Goal: Find specific page/section: Find specific page/section

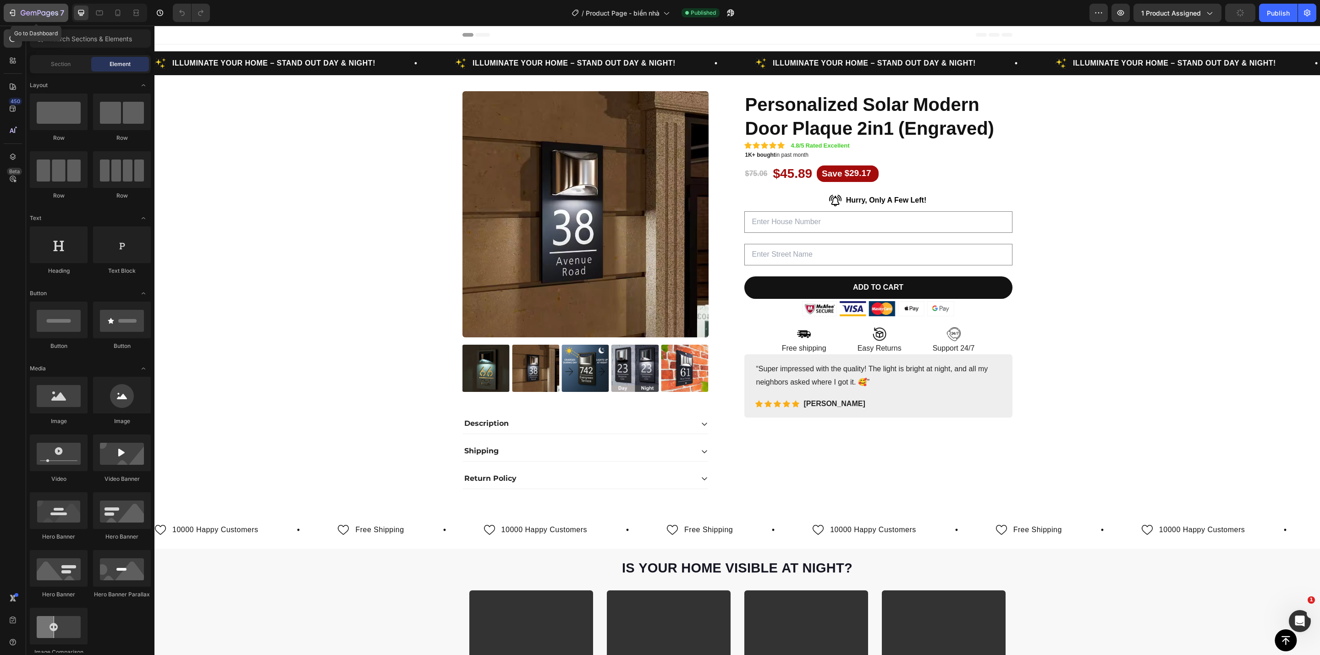
click at [31, 11] on icon "button" at bounding box center [34, 13] width 6 height 4
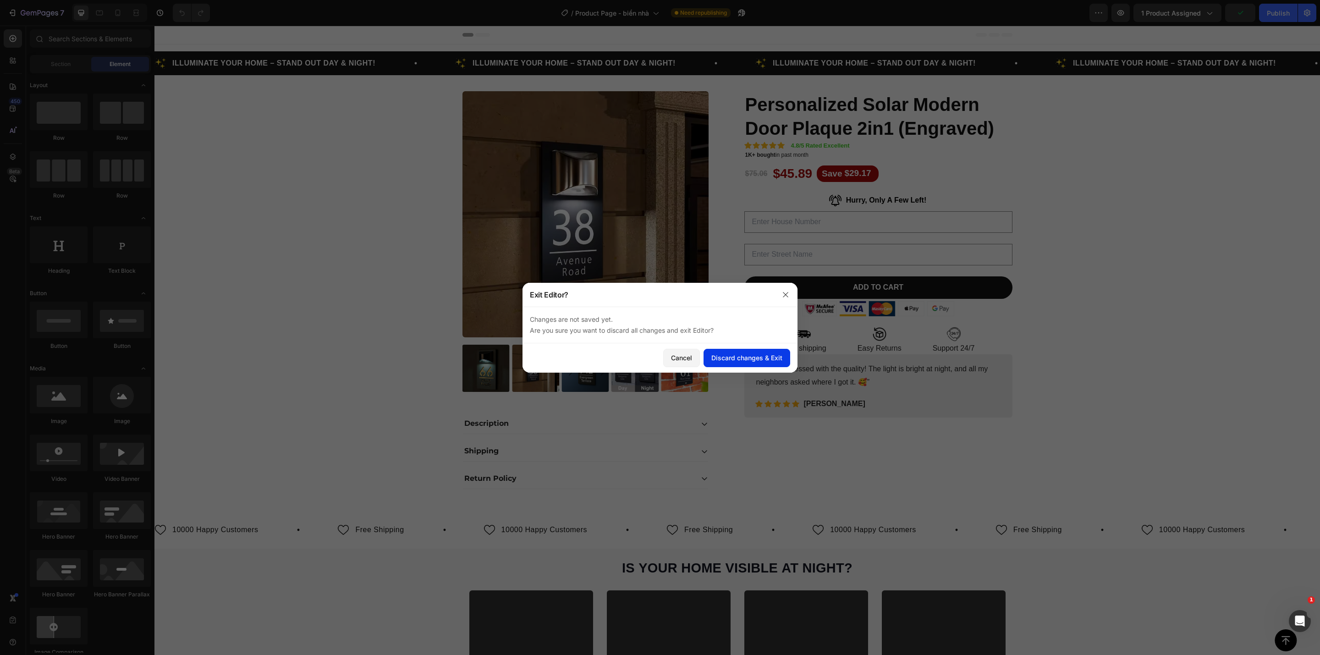
click at [716, 358] on div "Discard changes & Exit" at bounding box center [747, 358] width 71 height 10
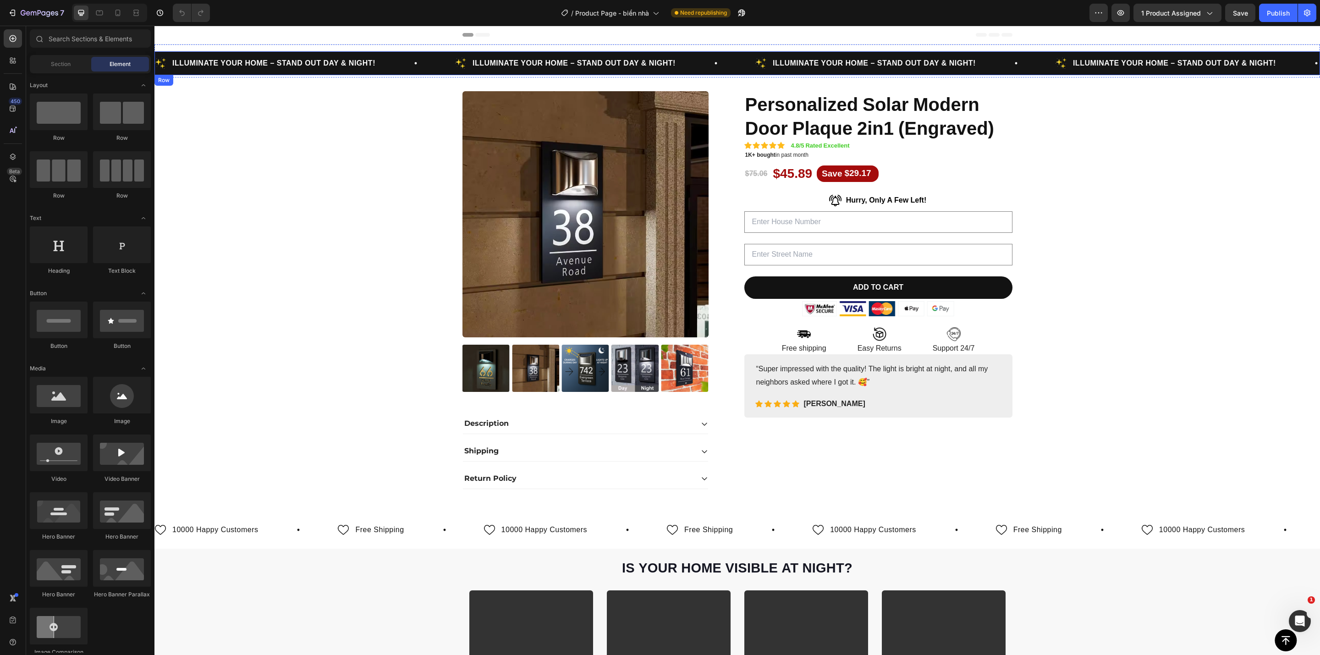
click at [1036, 54] on div "Image ILLUMINATE YOUR HOME – STAND OUT DAY & NIGHT! Text Block Row Image ILLUMI…" at bounding box center [738, 63] width 1166 height 24
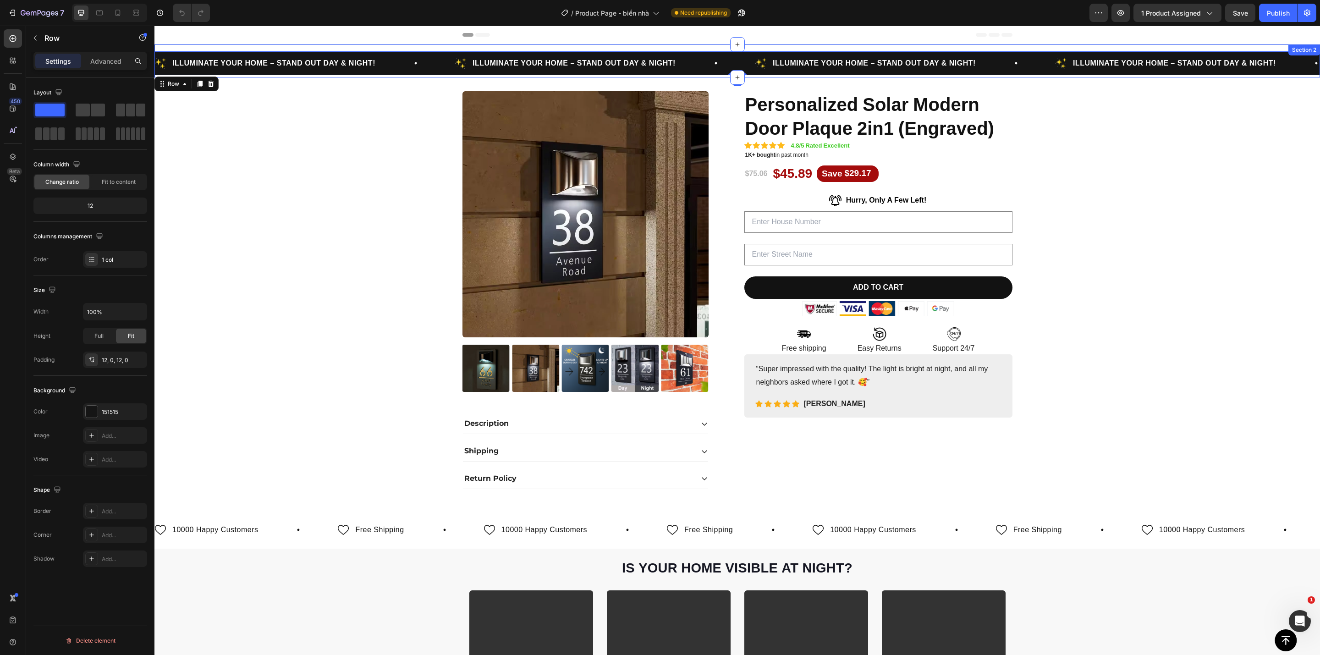
click at [1039, 47] on div "Image ILLUMINATE YOUR HOME – STAND OUT DAY & NIGHT! Text Block Row Image ILLUMI…" at bounding box center [738, 60] width 1166 height 33
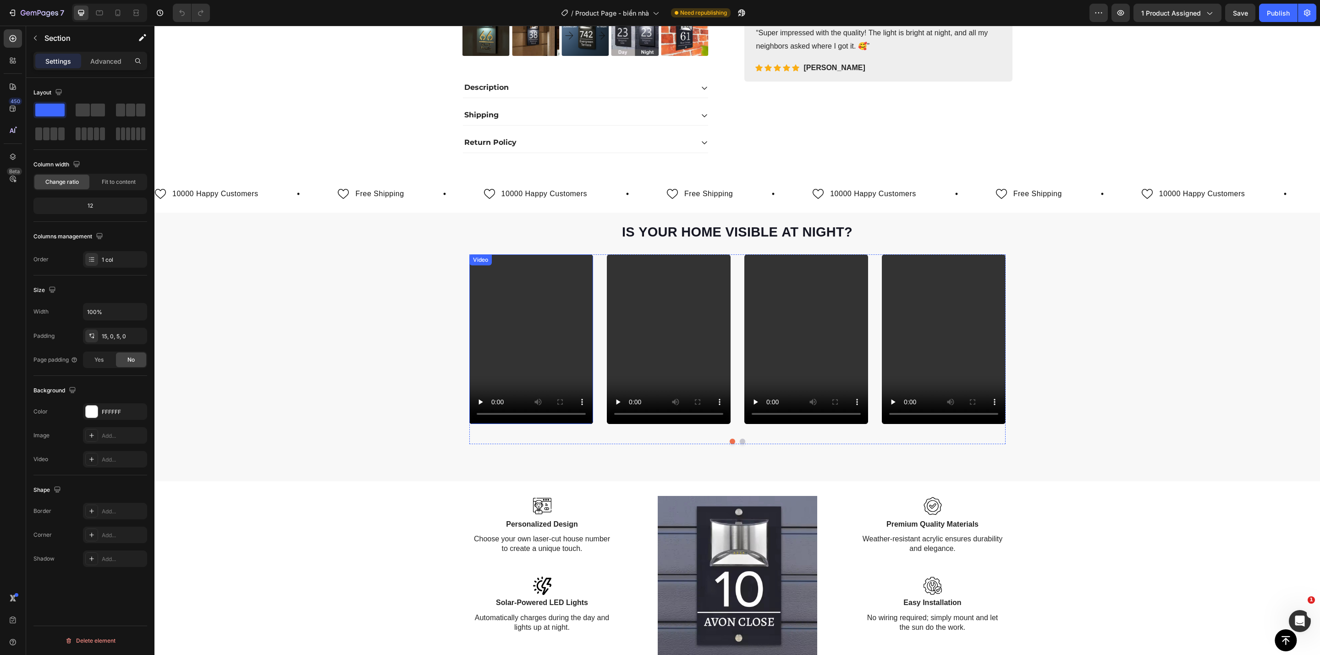
scroll to position [275, 0]
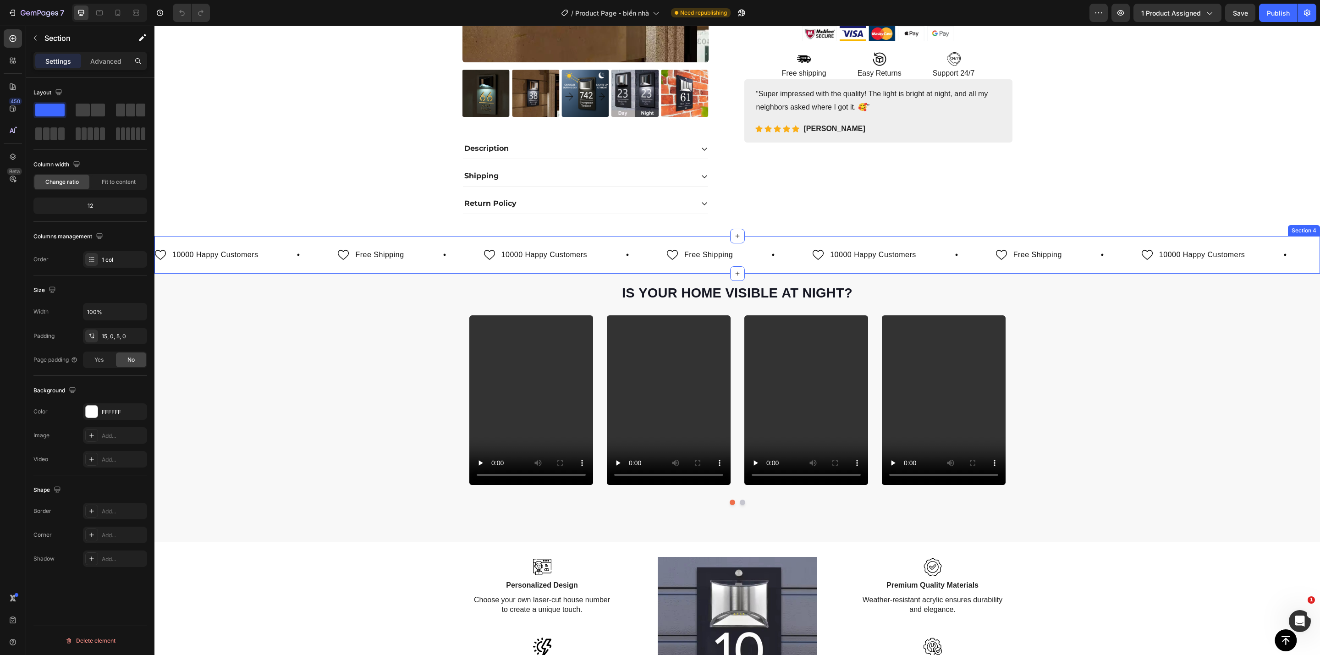
click at [529, 243] on div "Image 10000 Happy Customers Text Block Row Image Free Shipping Text Block Row I…" at bounding box center [738, 255] width 1166 height 38
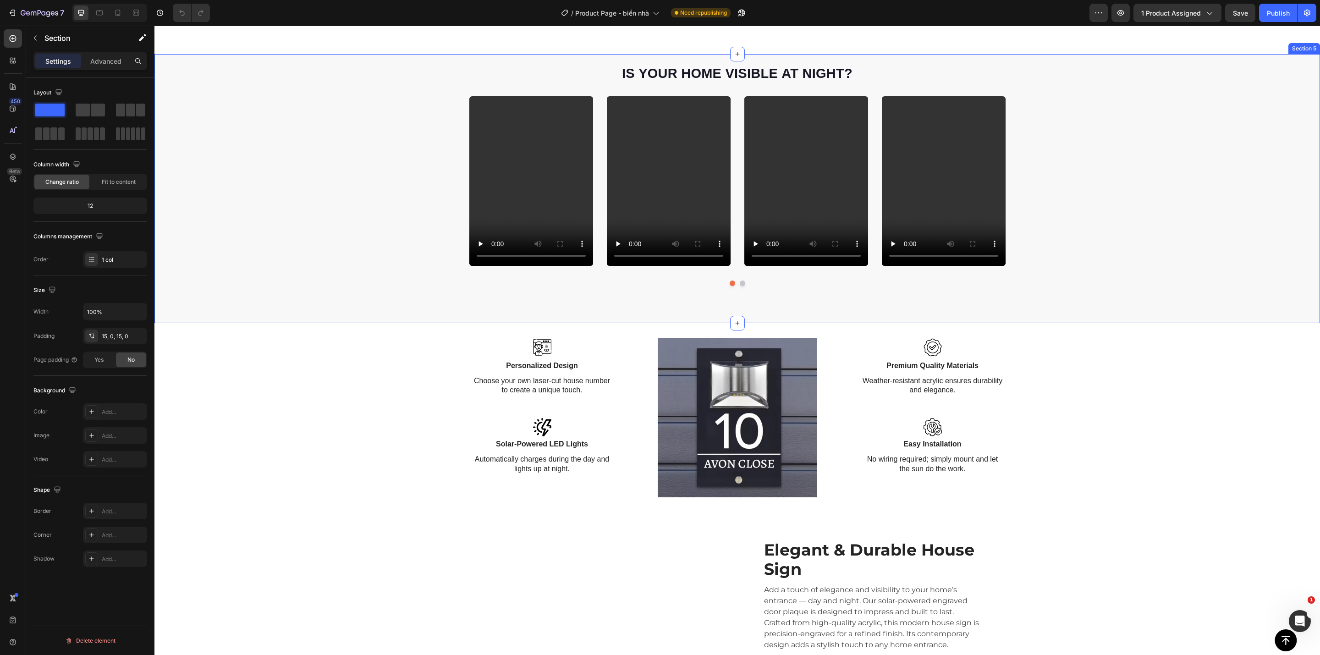
scroll to position [550, 0]
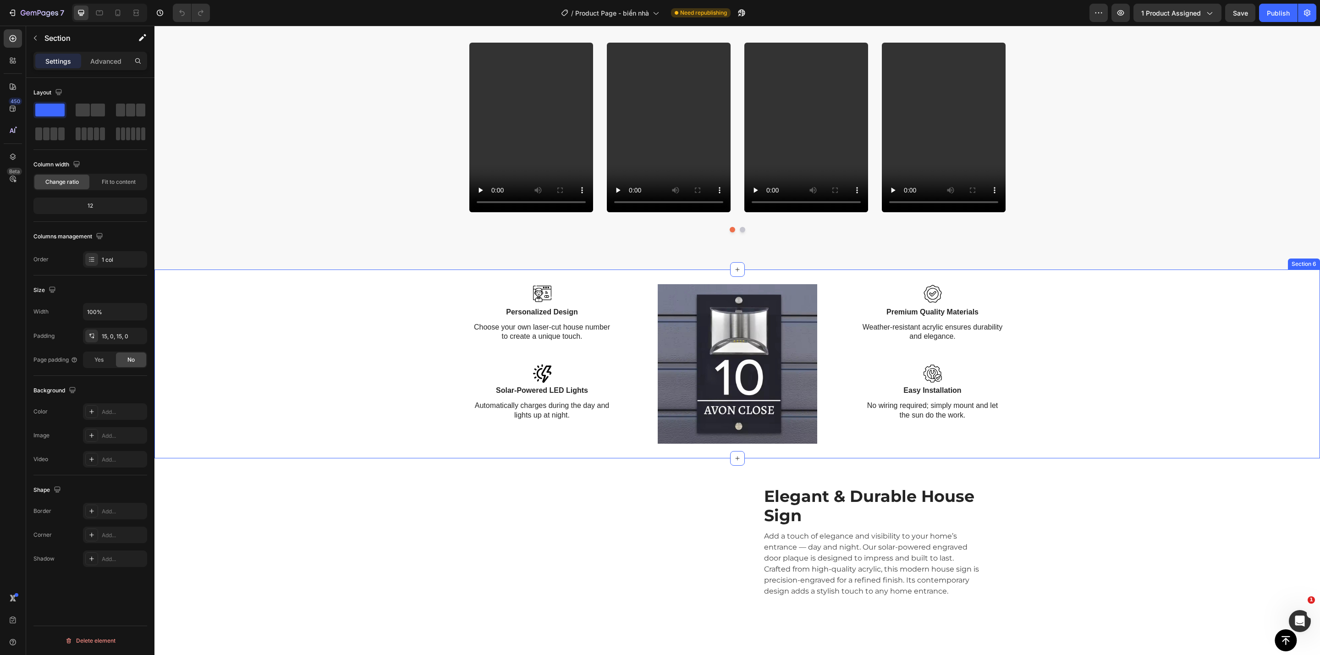
click at [274, 384] on div "Created by potrace 1.16, written by [PERSON_NAME] [DATE]-[DATE] Icon Personaliz…" at bounding box center [738, 364] width 1166 height 160
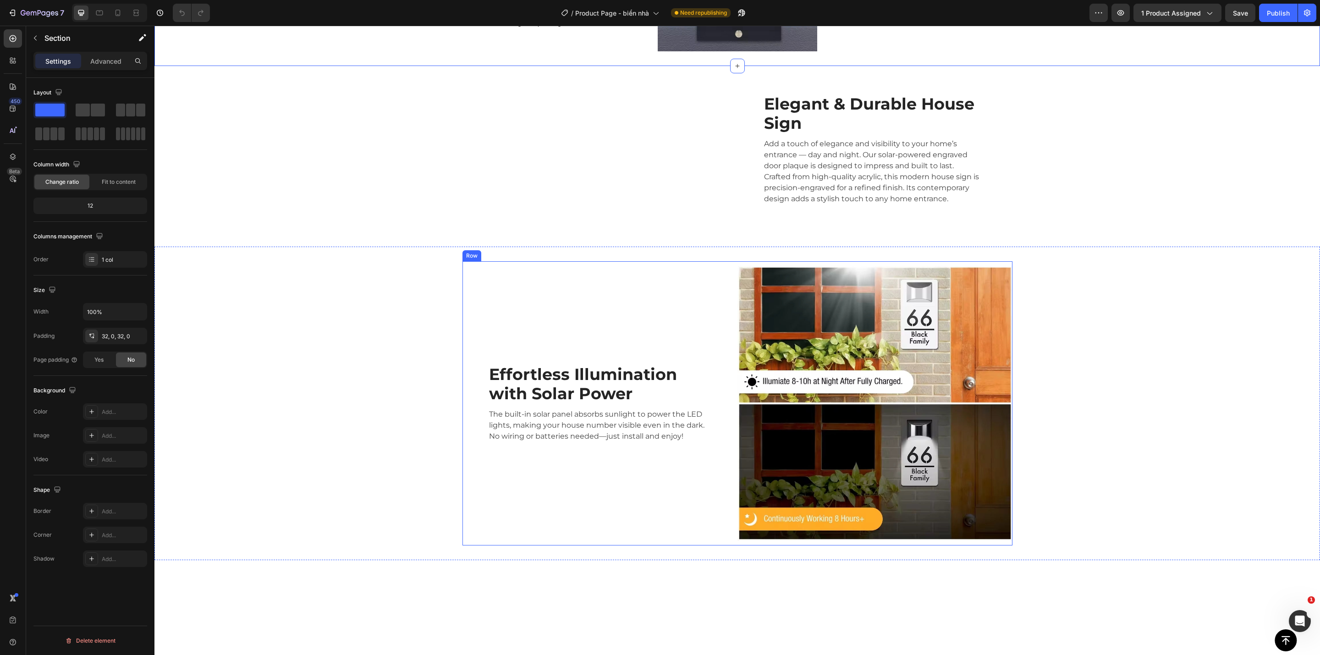
scroll to position [963, 0]
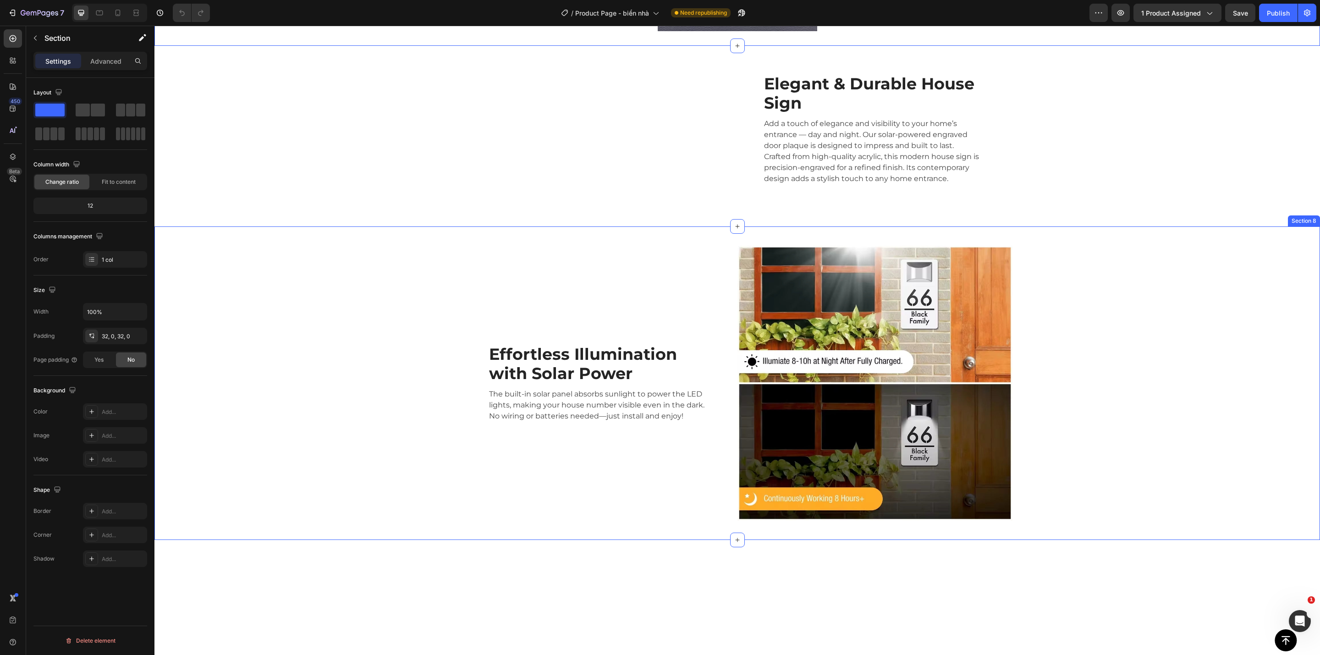
click at [299, 455] on div "Effortless Illumination with Solar Power Heading The built-in solar panel absor…" at bounding box center [738, 383] width 1166 height 284
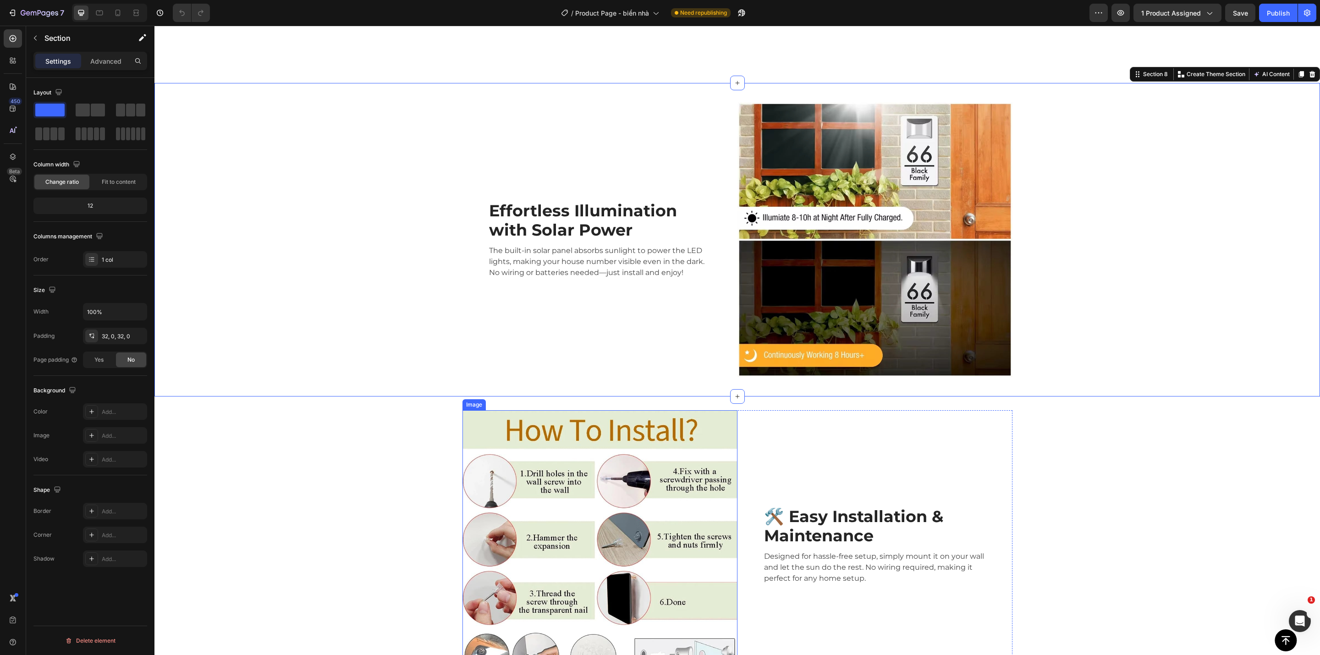
scroll to position [1444, 0]
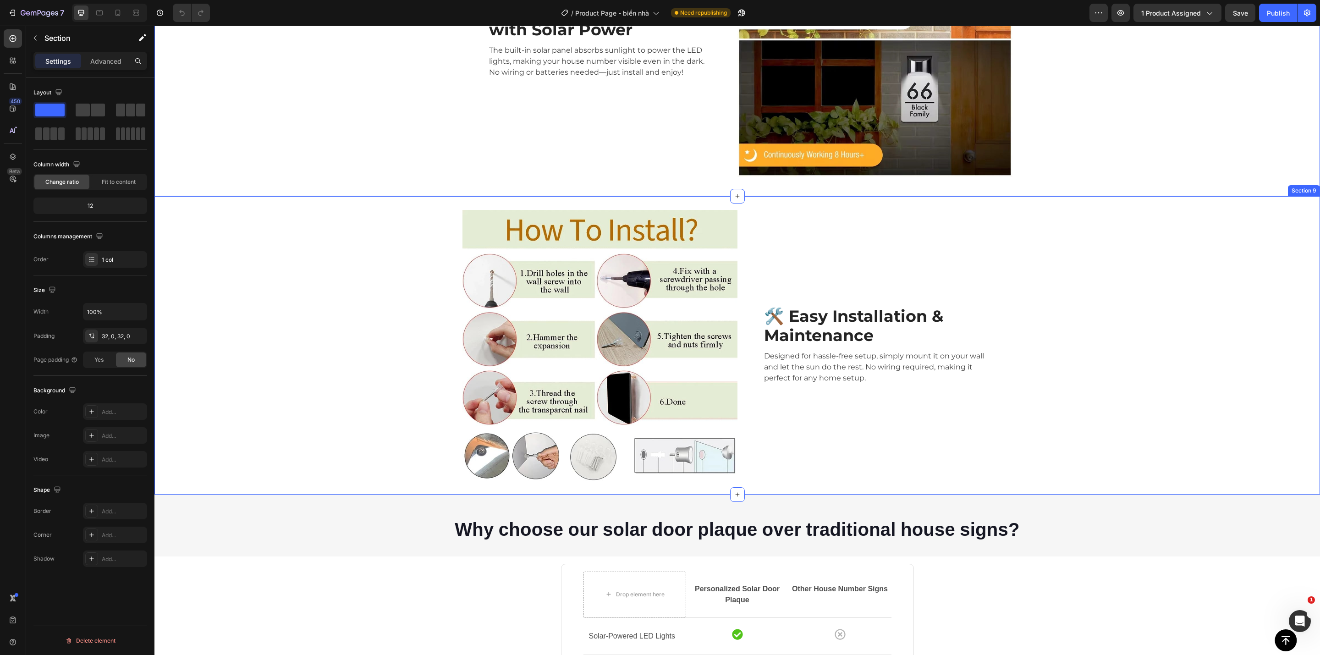
click at [346, 390] on div "Image 🛠️ Easy Installation & Maintenance Heading Designed for hassle-free setup…" at bounding box center [737, 352] width 1152 height 285
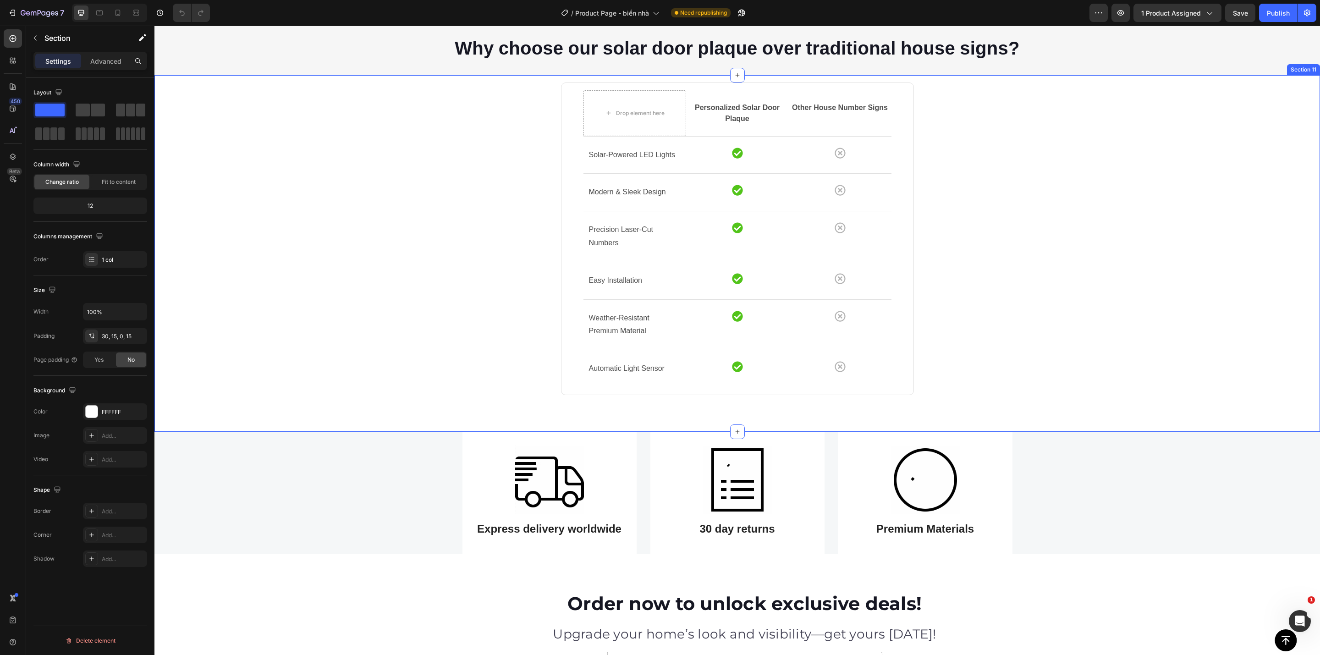
scroll to position [2201, 0]
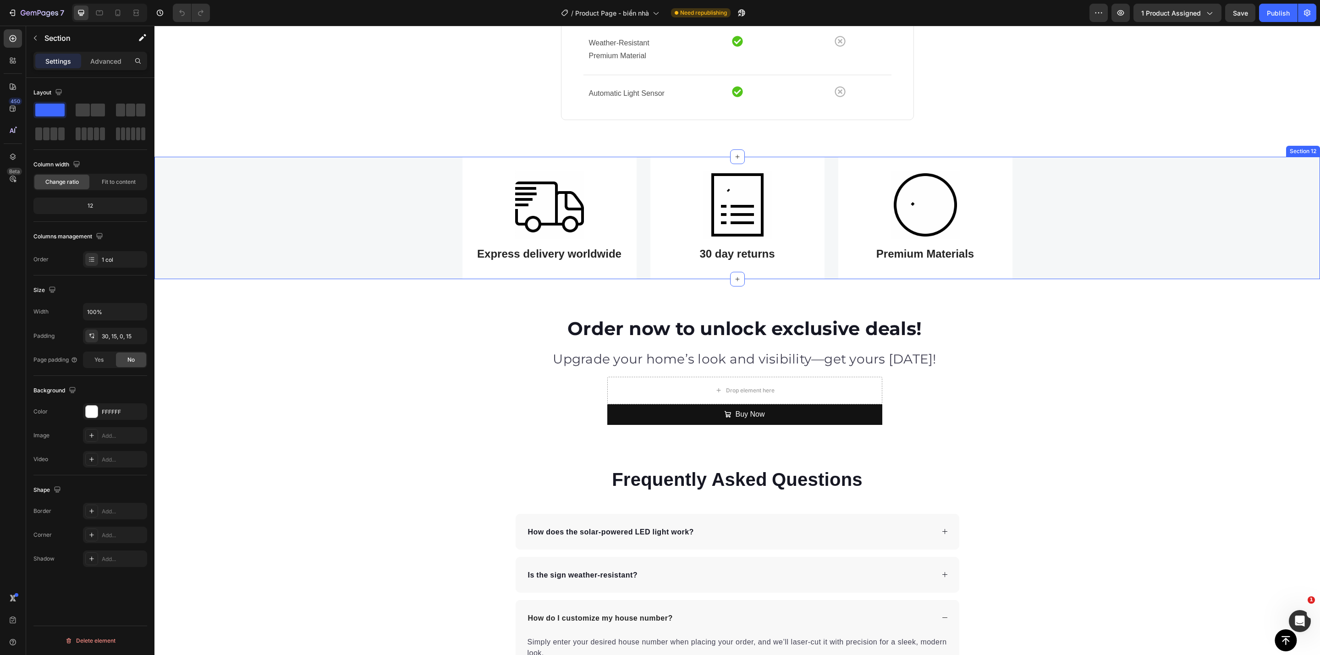
click at [314, 238] on div "Image Express delivery worldwide Heading Row Image 30 day returns Heading Row I…" at bounding box center [737, 218] width 1152 height 122
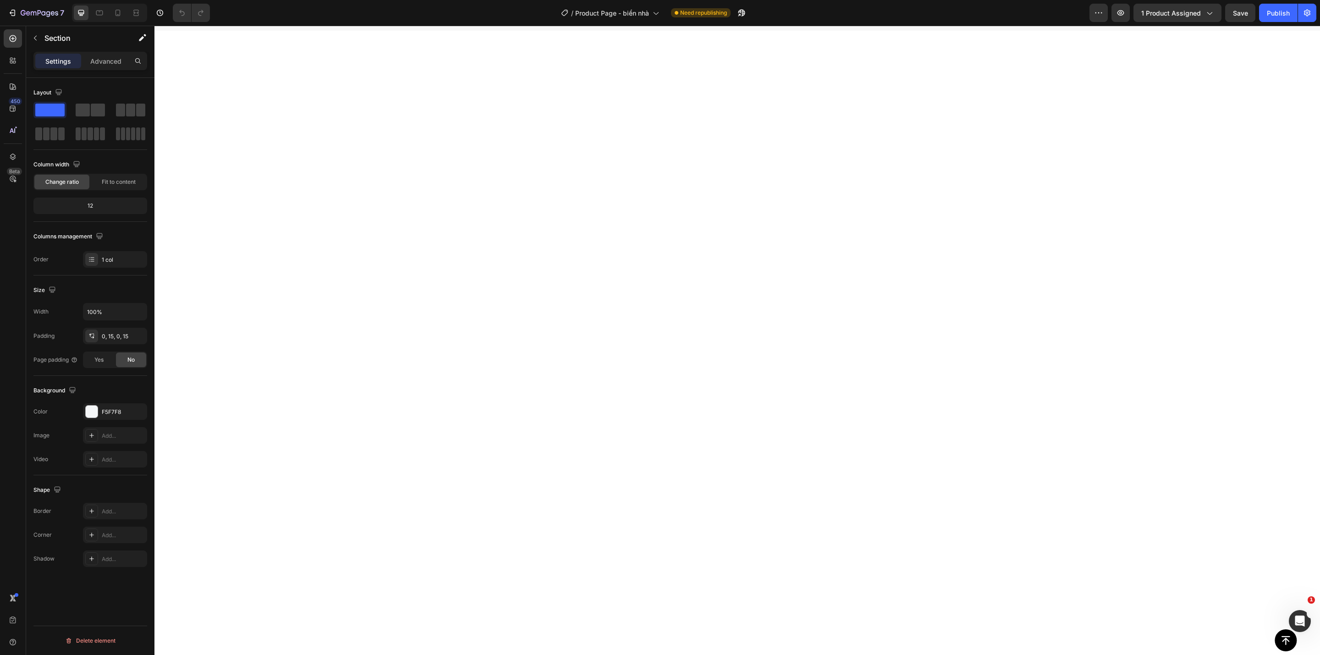
scroll to position [0, 0]
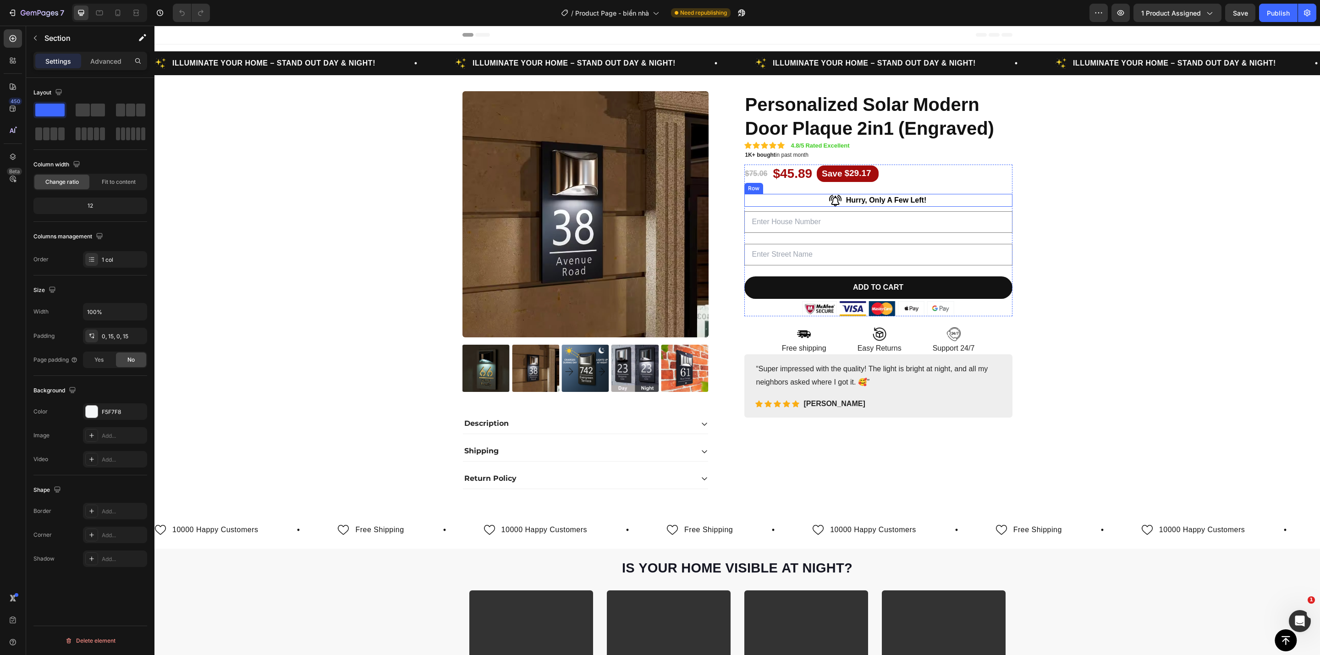
click at [978, 199] on div "Image Hurry, Only A Few Left! Text block Row" at bounding box center [879, 200] width 268 height 13
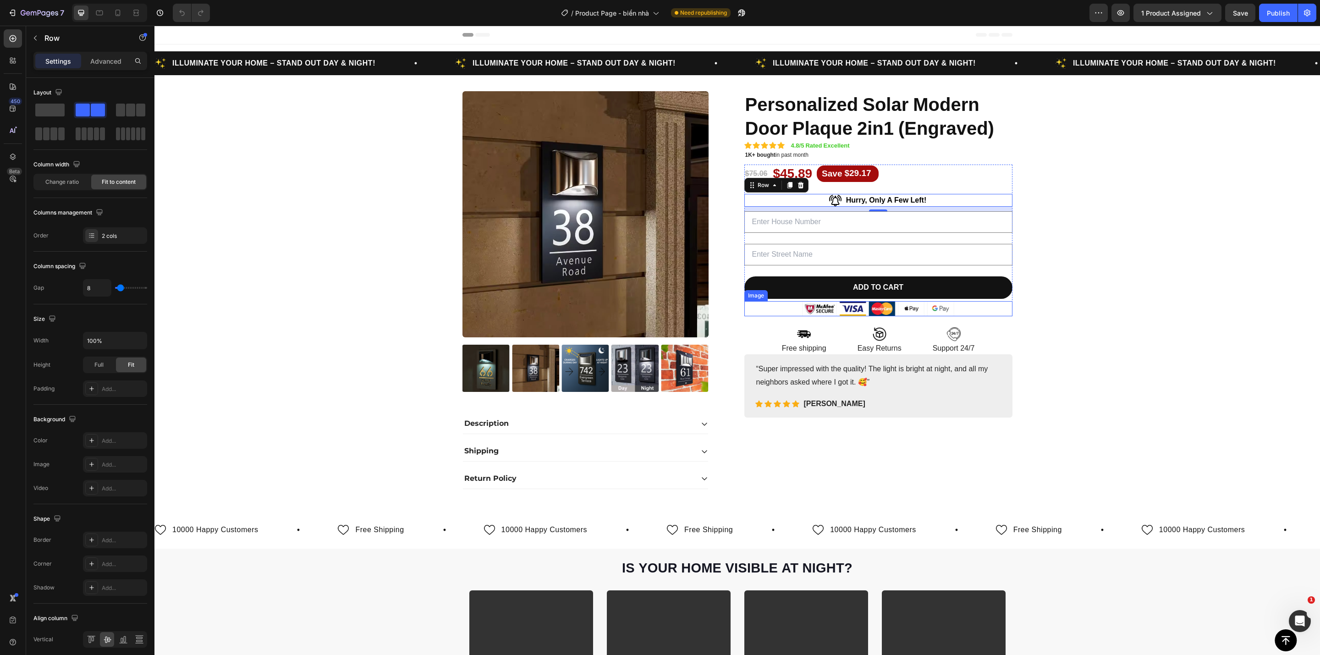
click at [987, 311] on div at bounding box center [879, 309] width 268 height 16
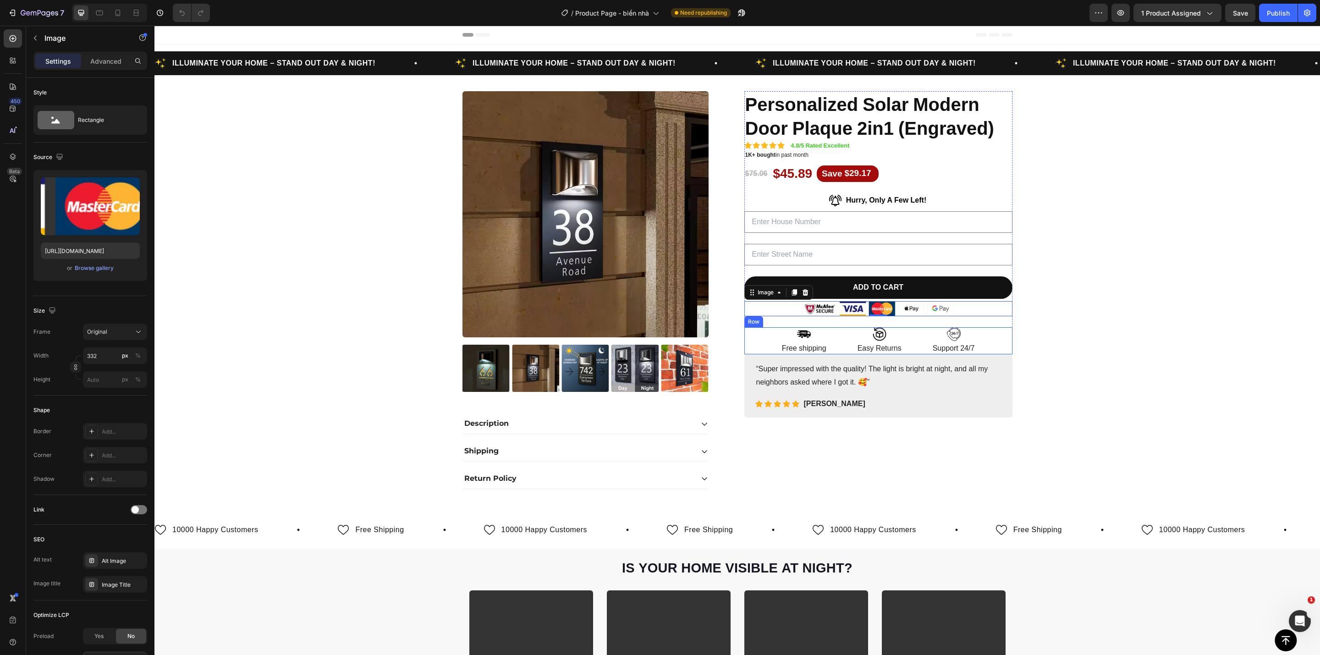
click at [1002, 336] on div "Image Free shipping Text Block Image Easy Returns Text Block Image Support 24/7…" at bounding box center [879, 340] width 268 height 27
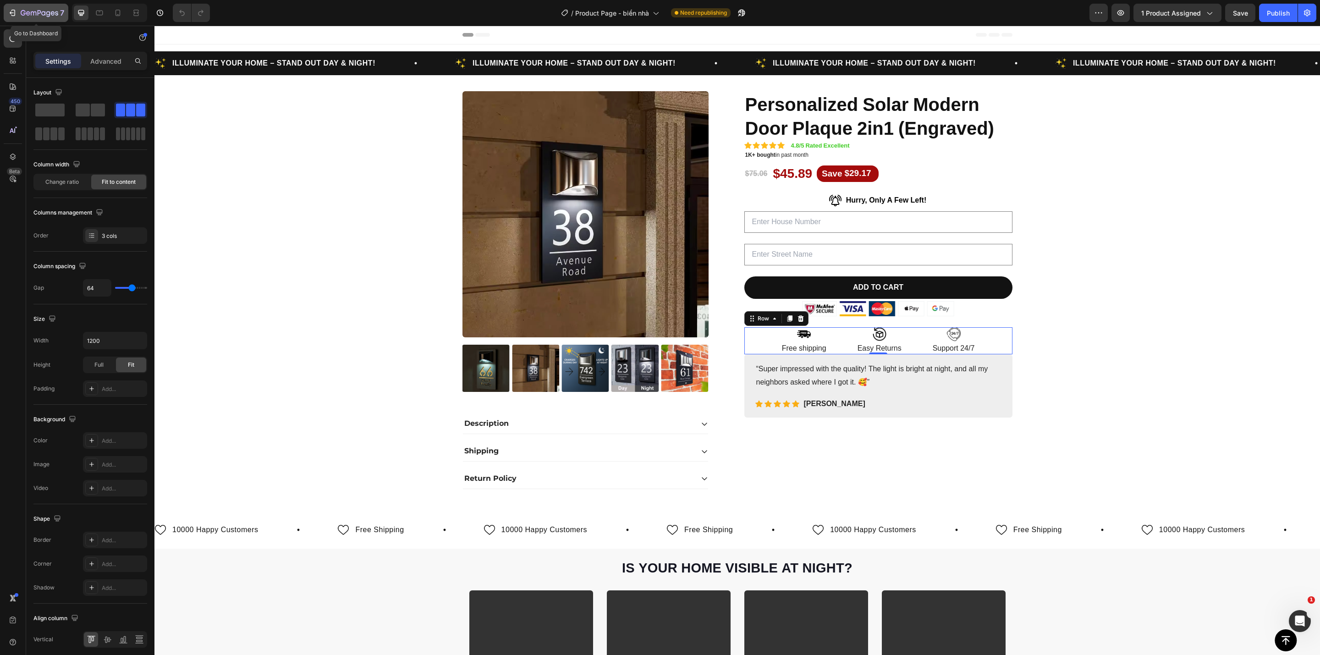
click at [14, 13] on icon "button" at bounding box center [12, 12] width 9 height 9
